Goal: Task Accomplishment & Management: Use online tool/utility

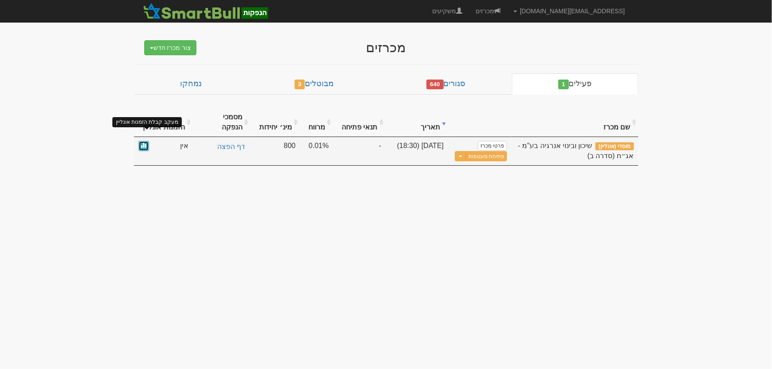
click at [140, 141] on link at bounding box center [143, 146] width 11 height 10
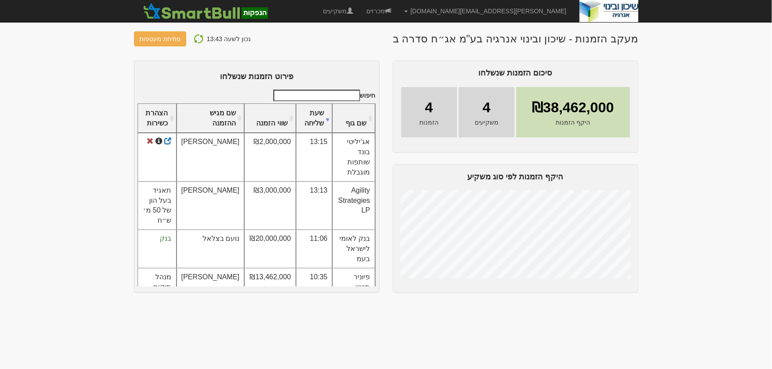
click at [194, 39] on img at bounding box center [198, 39] width 11 height 11
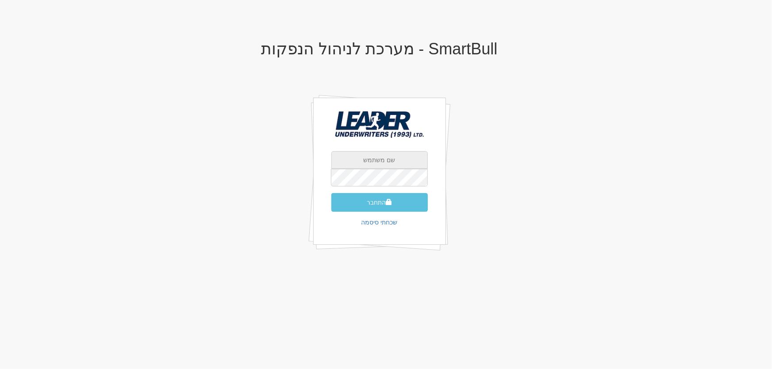
drag, startPoint x: 380, startPoint y: 160, endPoint x: 553, endPoint y: 153, distance: 173.1
click at [380, 159] on input "text" at bounding box center [379, 160] width 96 height 18
type input "[PERSON_NAME][EMAIL_ADDRESS][DOMAIN_NAME]"
click at [376, 206] on button "התחבר" at bounding box center [379, 202] width 96 height 19
click at [379, 200] on button "התחבר" at bounding box center [379, 202] width 96 height 19
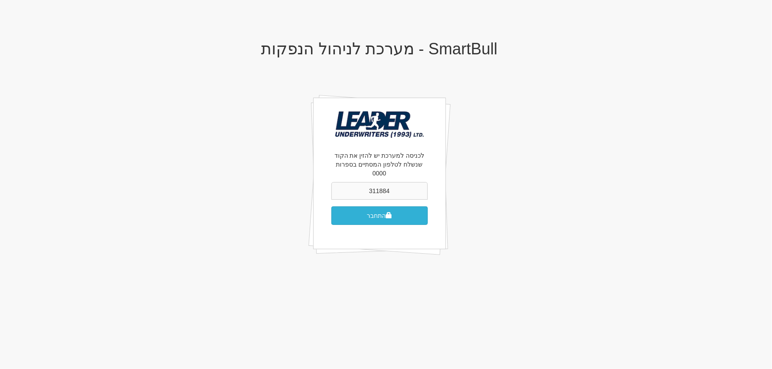
type input "311884"
click at [370, 208] on button "התחבר" at bounding box center [379, 216] width 96 height 19
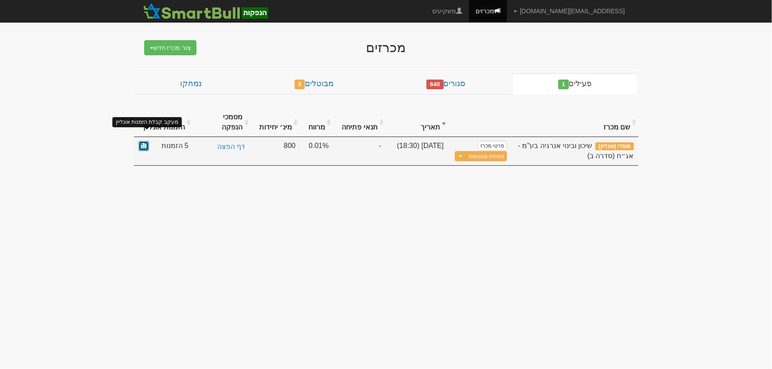
click at [146, 142] on span at bounding box center [143, 144] width 5 height 5
